Goal: Navigation & Orientation: Find specific page/section

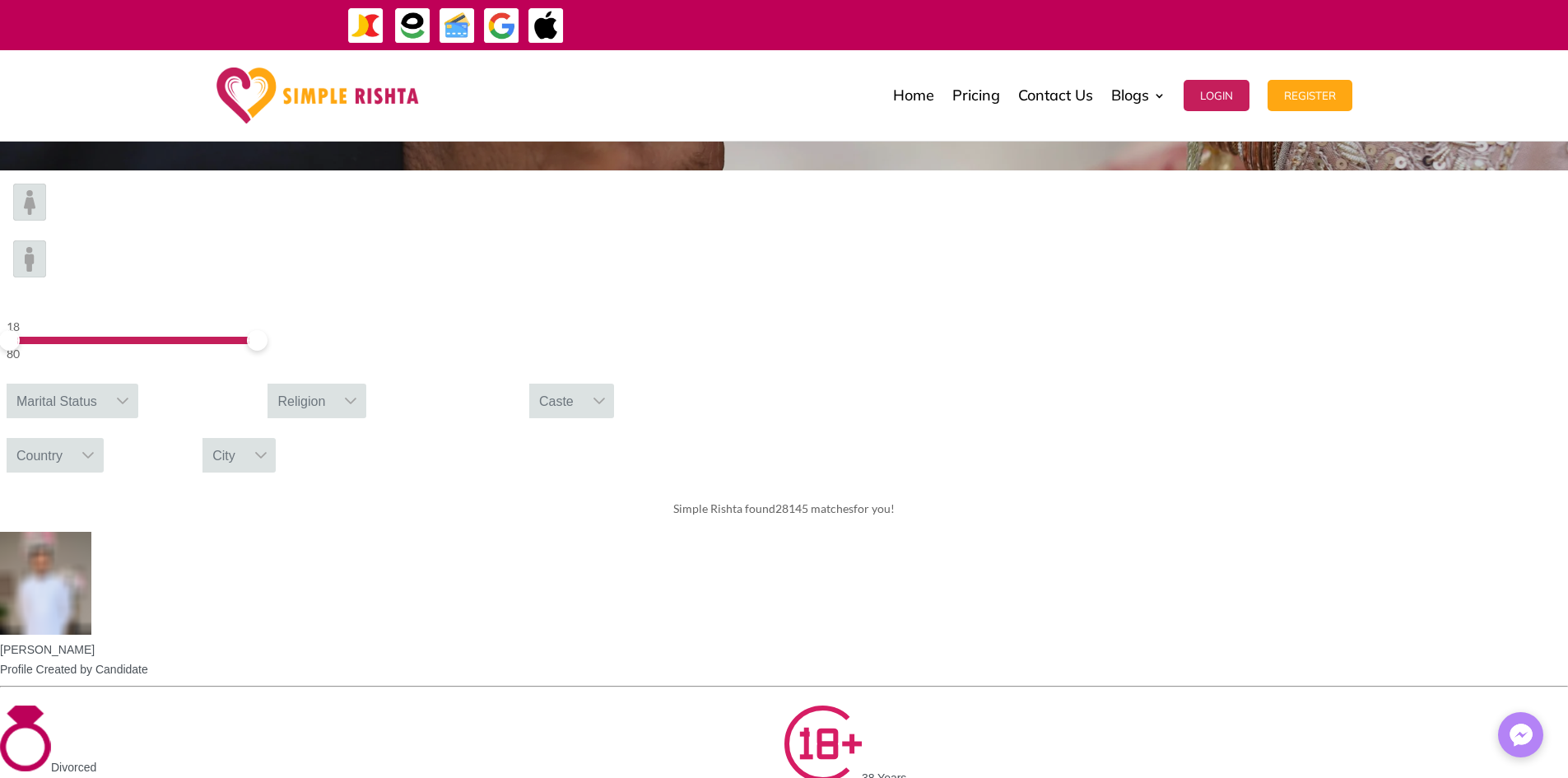
scroll to position [412, 0]
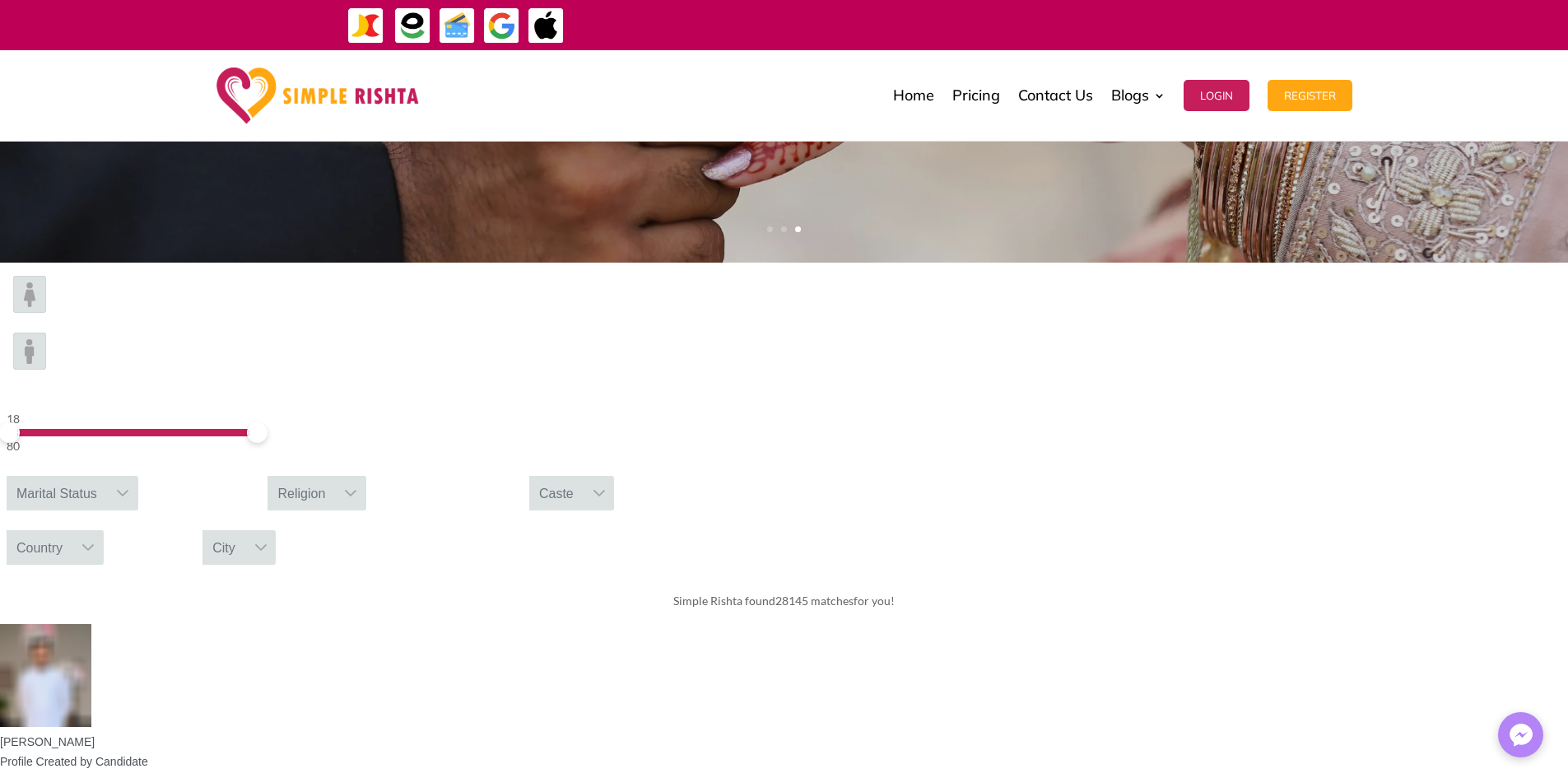
click at [138, 476] on div at bounding box center [123, 493] width 31 height 35
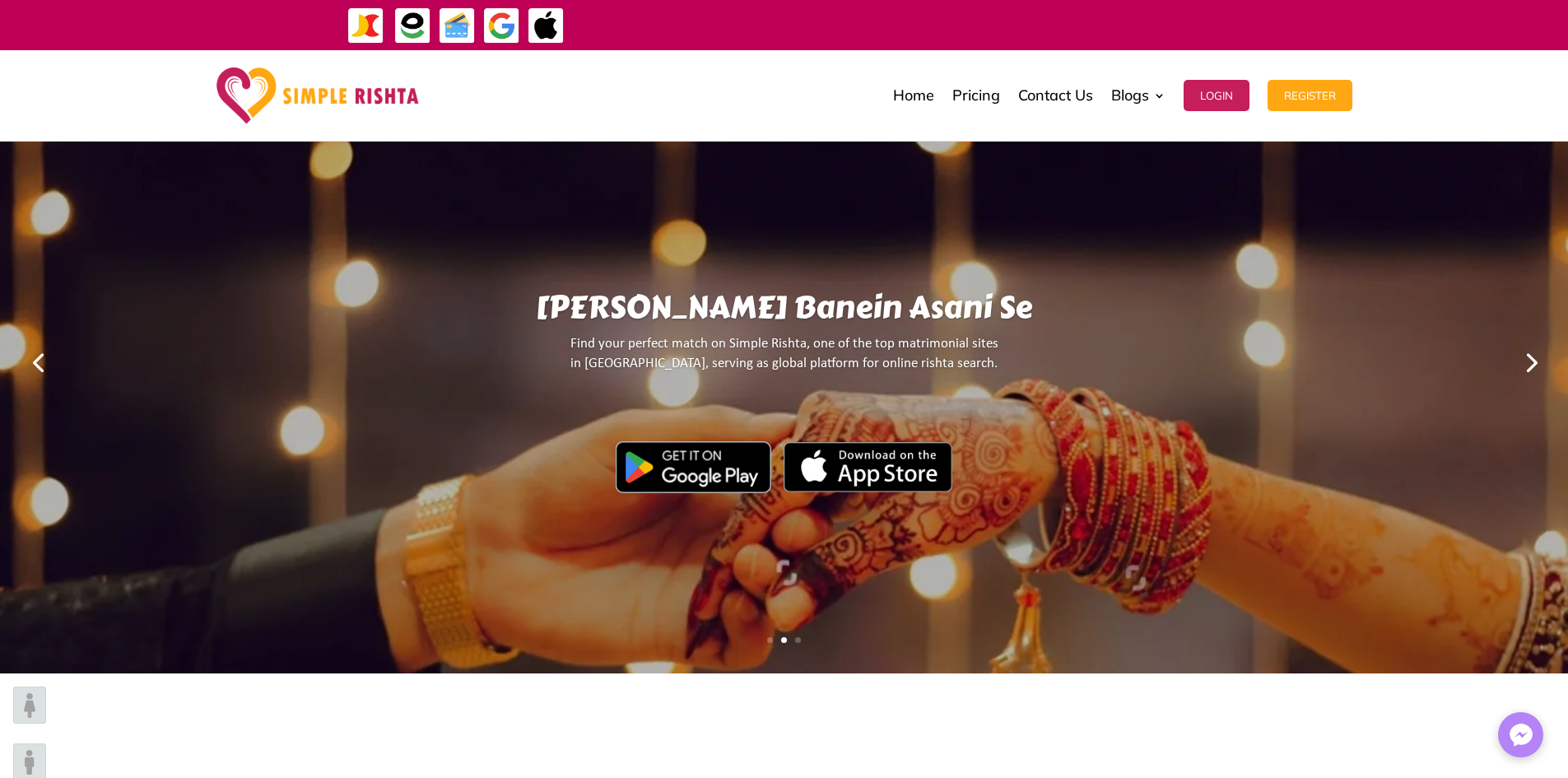
scroll to position [0, 0]
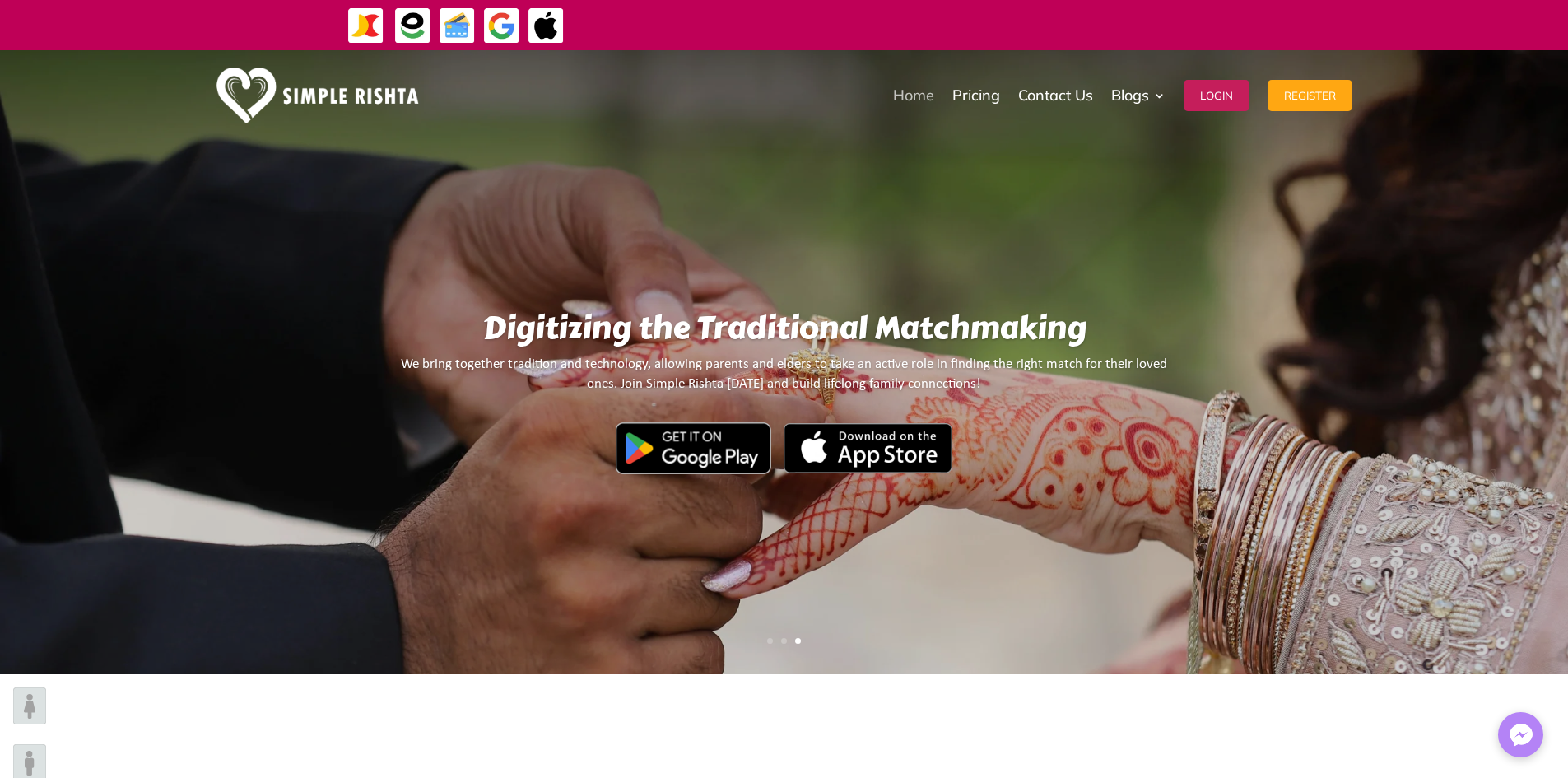
click at [907, 90] on link "Home" at bounding box center [914, 96] width 41 height 82
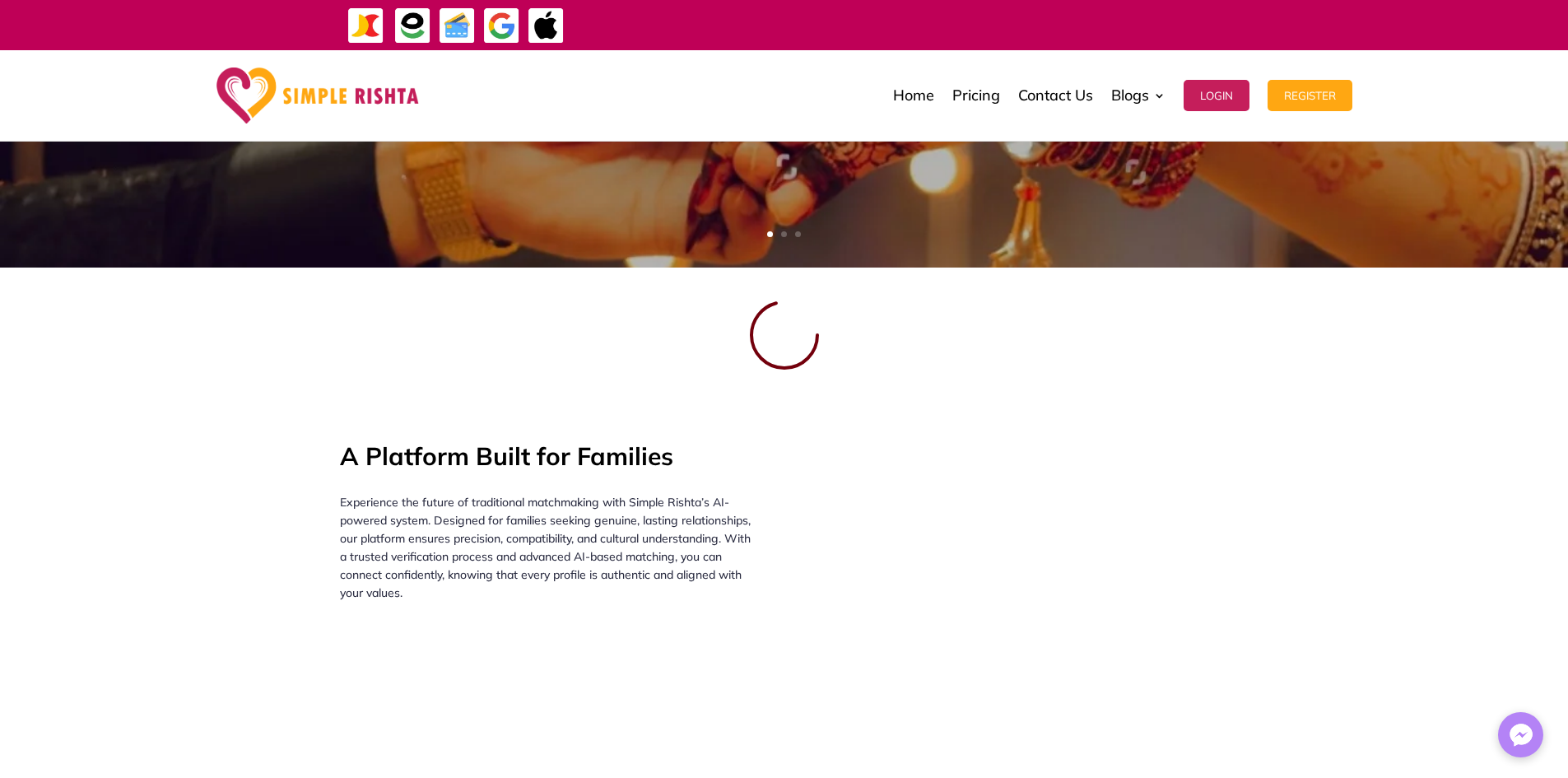
scroll to position [412, 0]
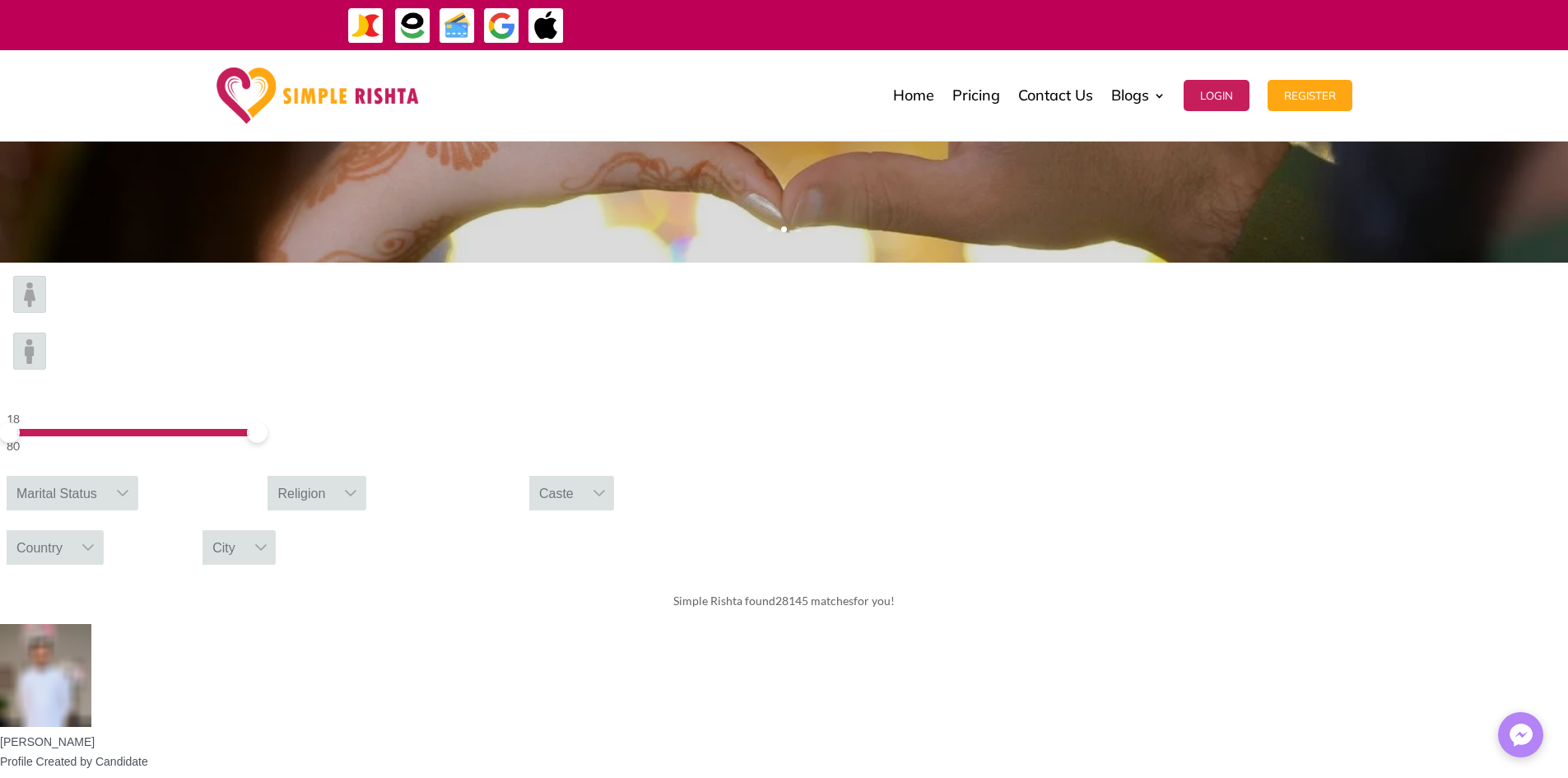
click at [107, 476] on div "Marital Status" at bounding box center [56, 493] width 100 height 35
click at [335, 476] on div "Religion" at bounding box center [301, 493] width 67 height 35
click at [584, 476] on div "Caste" at bounding box center [556, 493] width 55 height 35
click at [72, 530] on div "Country" at bounding box center [39, 547] width 66 height 35
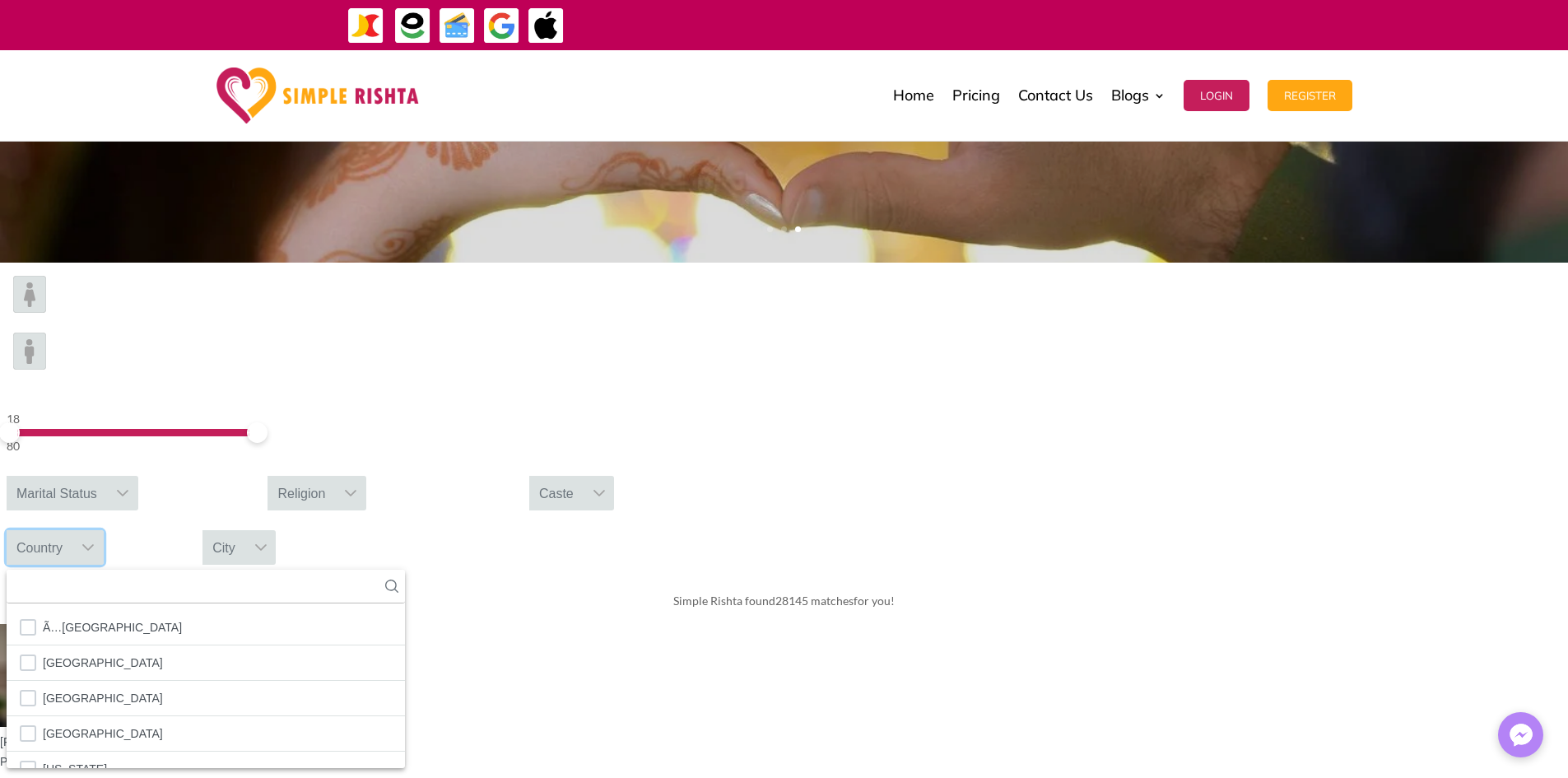
click at [245, 530] on div "City" at bounding box center [224, 547] width 43 height 35
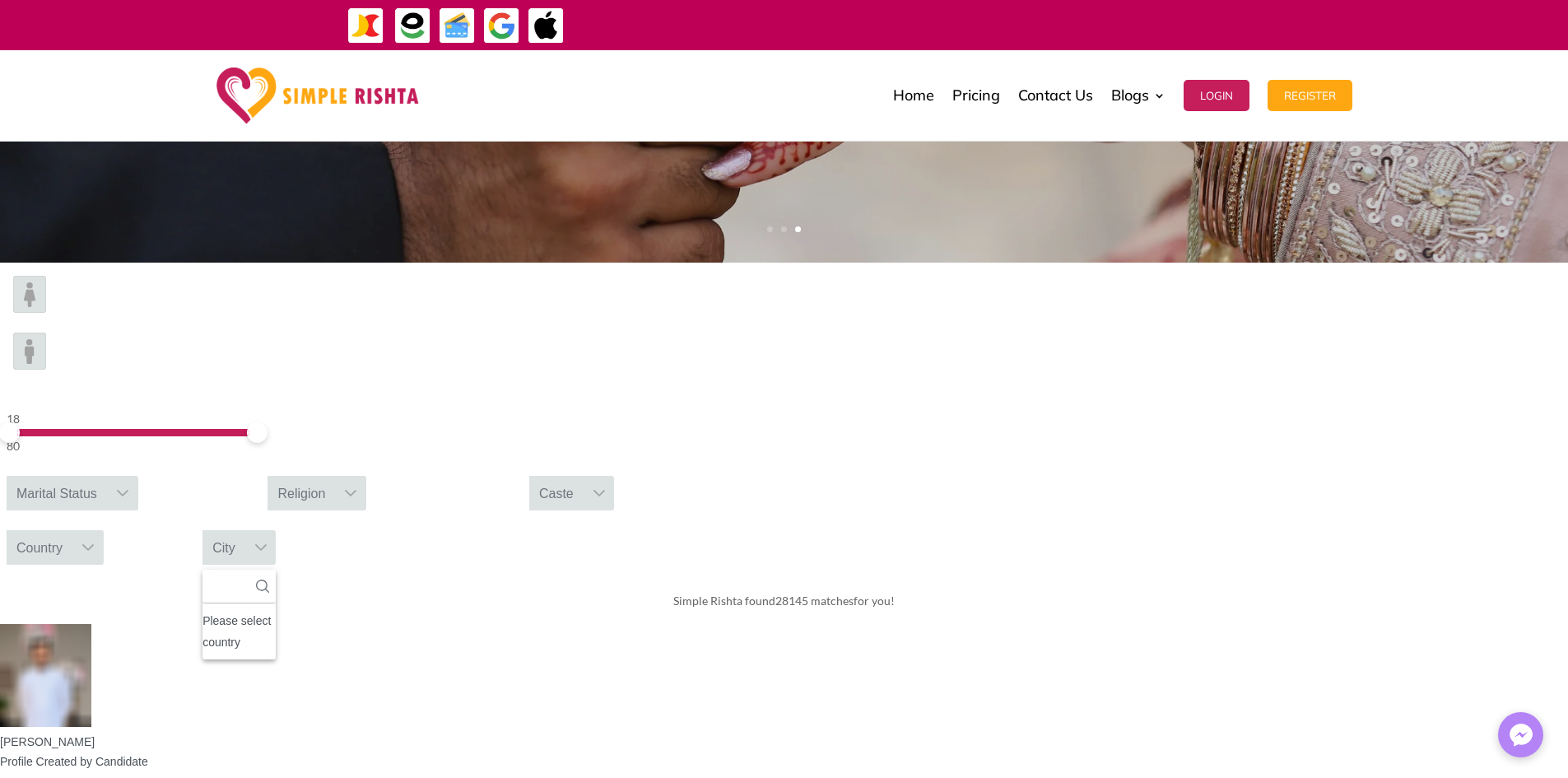
click at [1258, 578] on div "Simple Rishta found 28145 matches for you!" at bounding box center [784, 601] width 1568 height 46
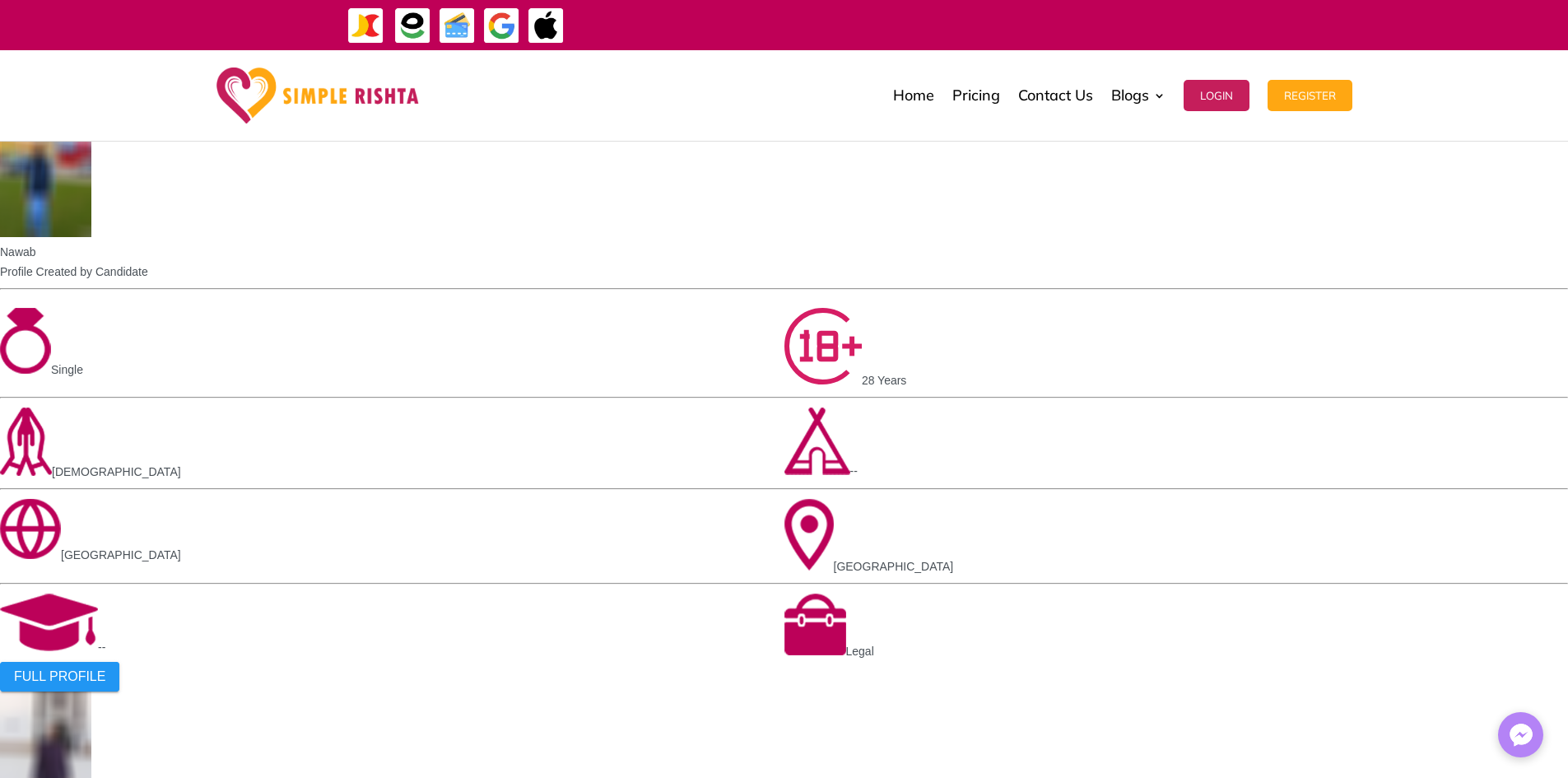
scroll to position [1729, 0]
